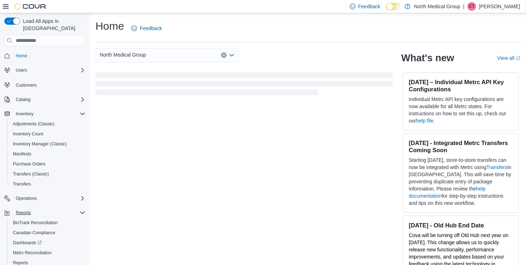
scroll to position [27, 0]
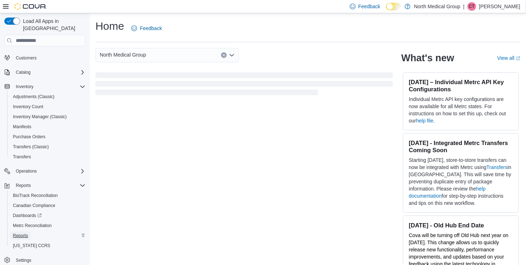
click at [25, 233] on span "Reports" at bounding box center [20, 236] width 15 height 6
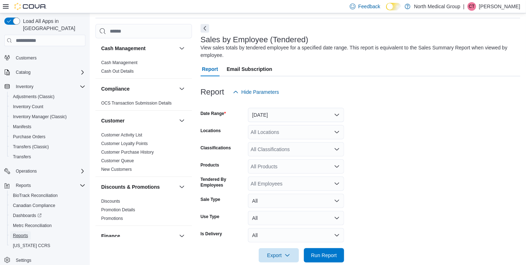
scroll to position [36, 0]
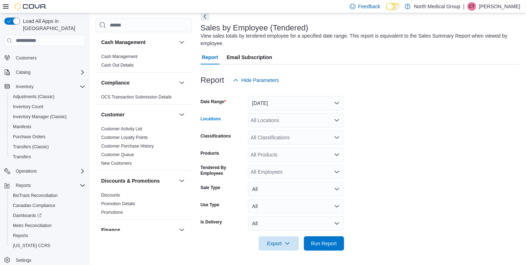
click at [334, 117] on div "All Locations" at bounding box center [296, 120] width 96 height 14
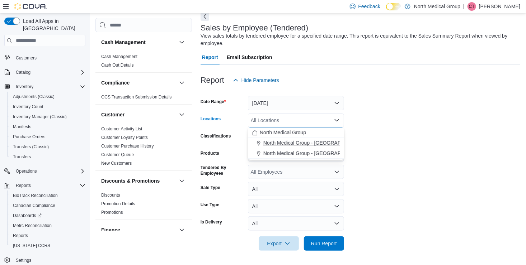
click at [313, 142] on span "North Medical Group - [GEOGRAPHIC_DATA]" at bounding box center [314, 142] width 103 height 7
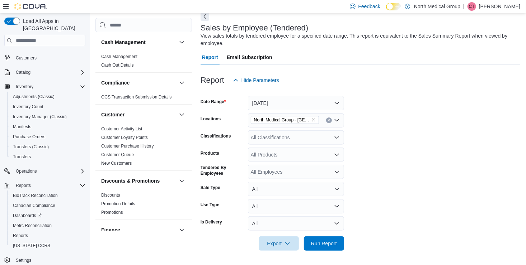
click at [396, 135] on form "Date Range [DATE] Locations North Medical Group - [GEOGRAPHIC_DATA] Classificat…" at bounding box center [359, 168] width 319 height 163
click at [317, 244] on span "Run Report" at bounding box center [324, 243] width 26 height 7
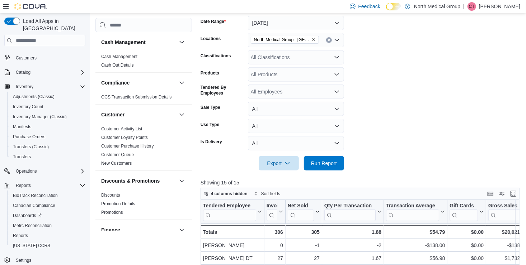
scroll to position [117, 0]
click at [331, 162] on span "Run Report" at bounding box center [324, 162] width 26 height 7
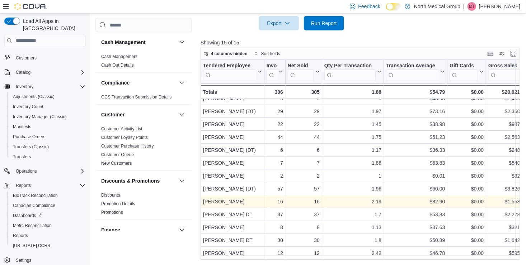
scroll to position [257, 0]
